Goal: Use online tool/utility: Utilize a website feature to perform a specific function

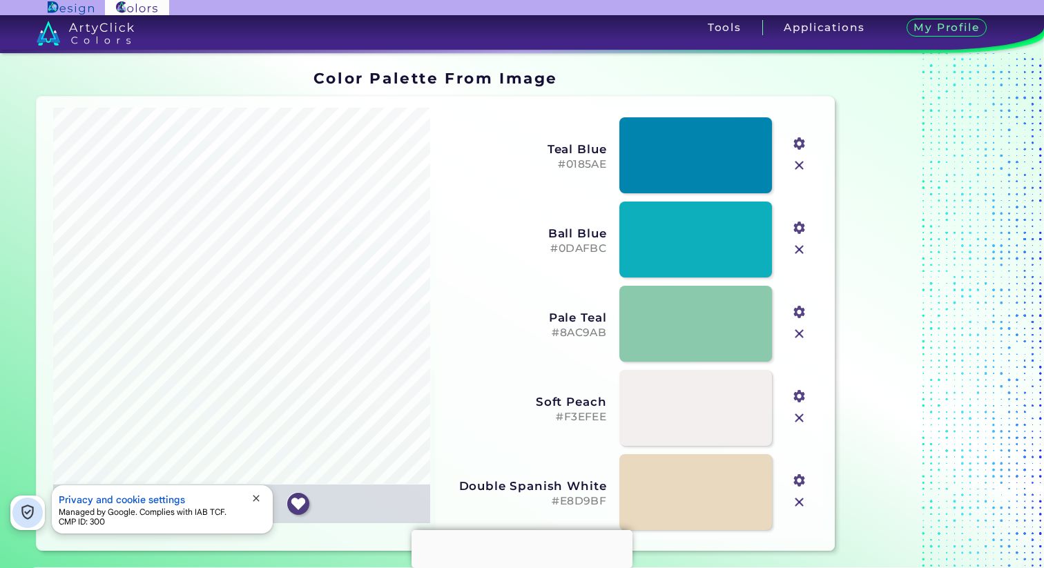
click at [261, 497] on span "close" at bounding box center [256, 498] width 11 height 11
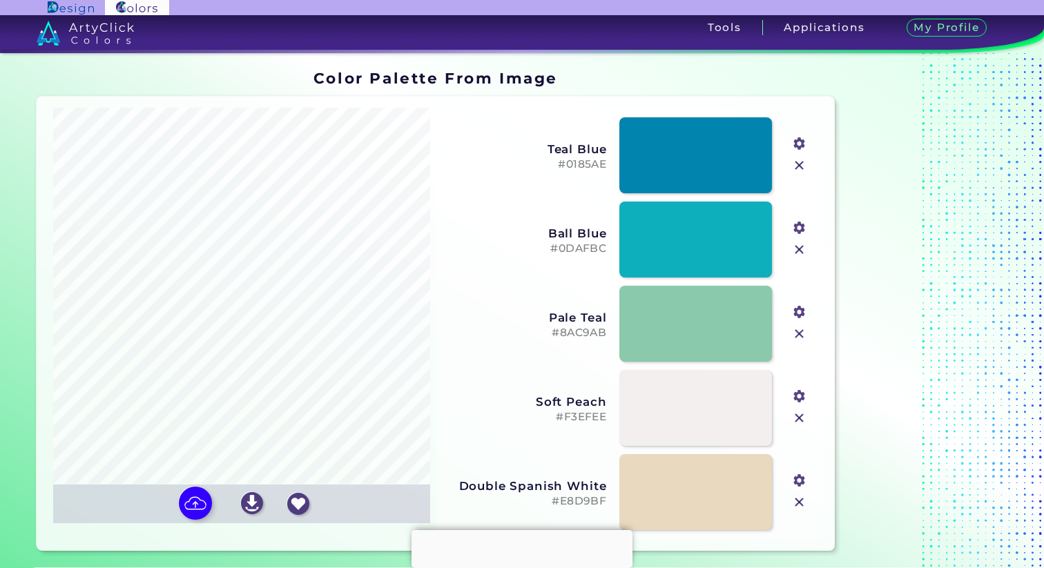
click at [198, 508] on img at bounding box center [195, 503] width 33 height 33
click at [0, 0] on input "file" at bounding box center [0, 0] width 0 height 0
type input "#000000"
type input "#ffffff"
type input "#47748e"
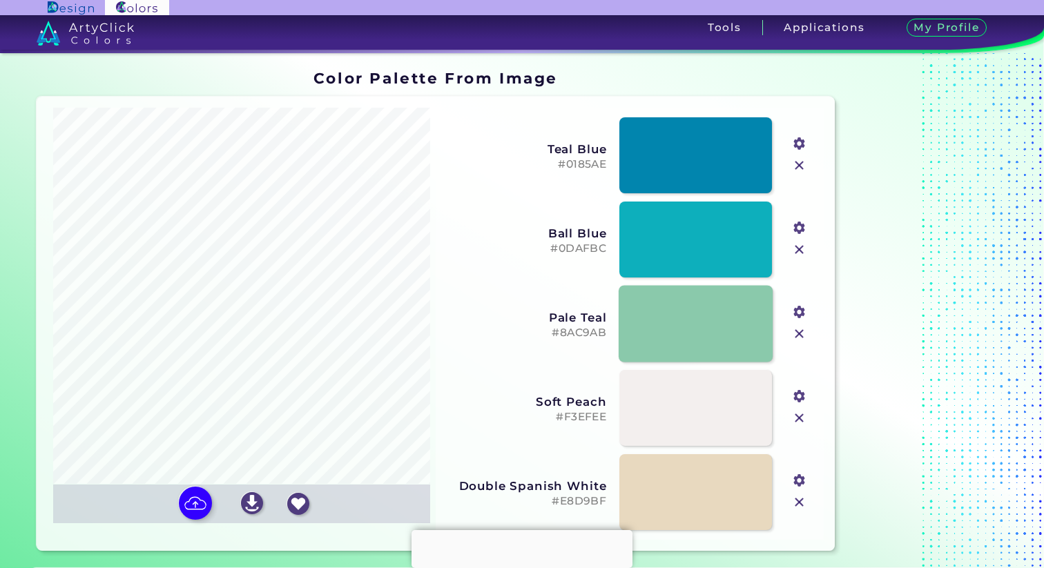
type input "#d3d3d4"
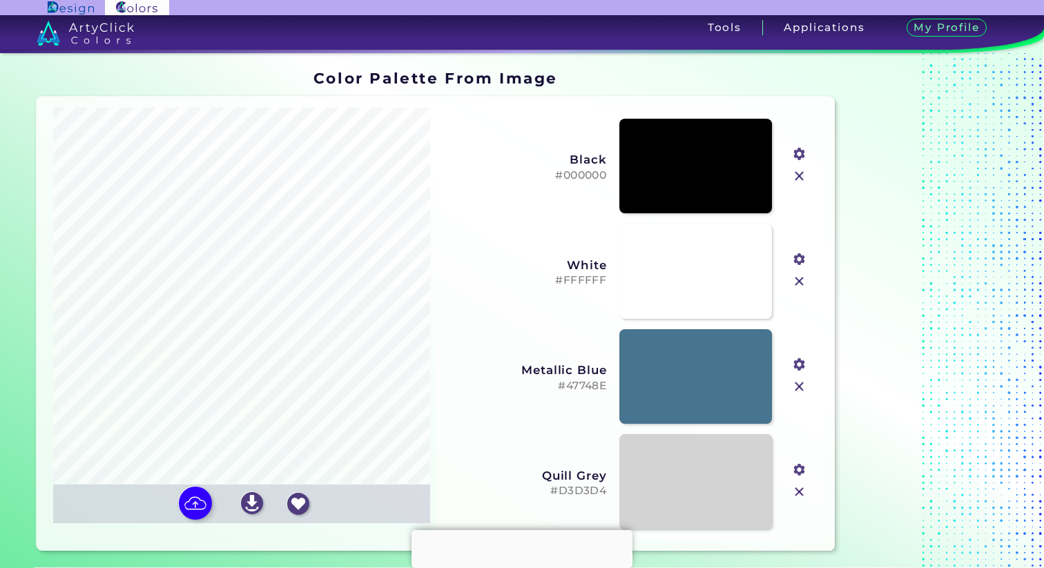
click at [795, 365] on input "#47748e" at bounding box center [797, 363] width 17 height 17
type input "#2ba0e7"
click at [457, 371] on h3 "Metallic Blue" at bounding box center [526, 370] width 161 height 14
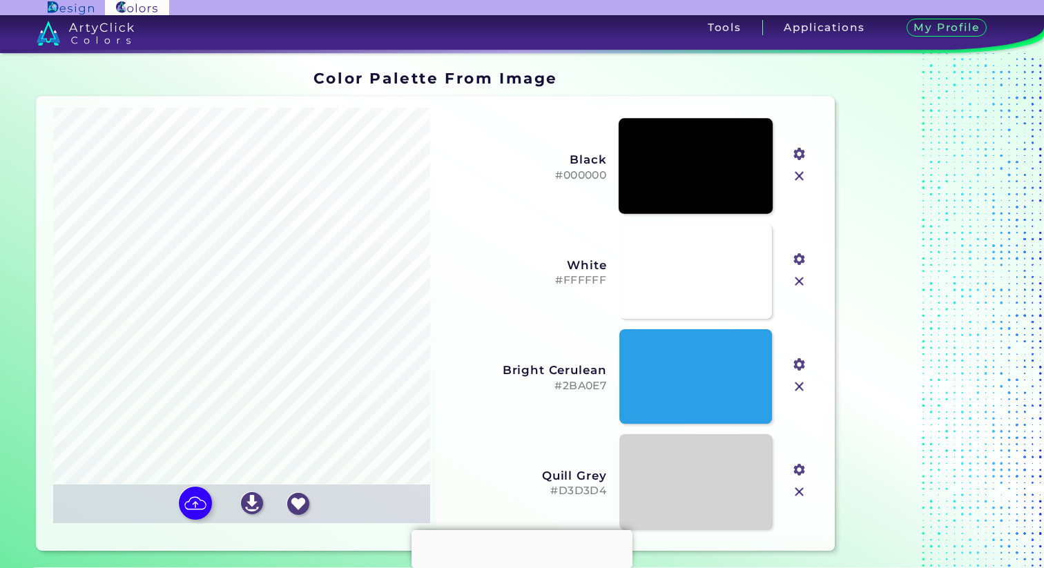
click at [668, 149] on link at bounding box center [696, 166] width 154 height 96
click at [696, 475] on link at bounding box center [696, 482] width 154 height 96
click at [722, 293] on link at bounding box center [696, 272] width 154 height 96
